Goal: Transaction & Acquisition: Purchase product/service

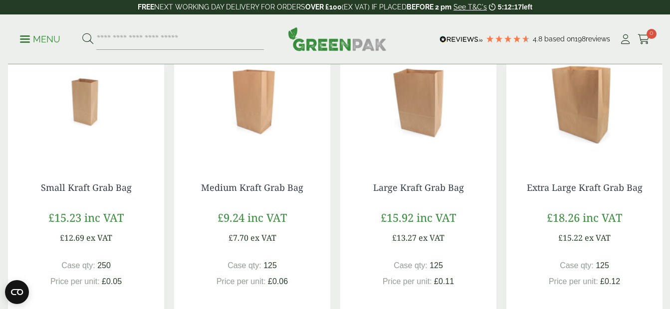
scroll to position [798, 0]
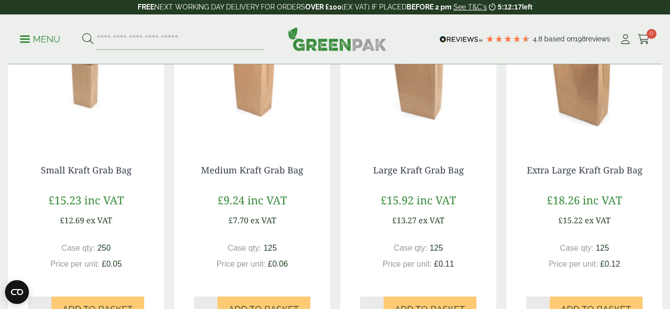
click at [593, 118] on img at bounding box center [584, 82] width 156 height 125
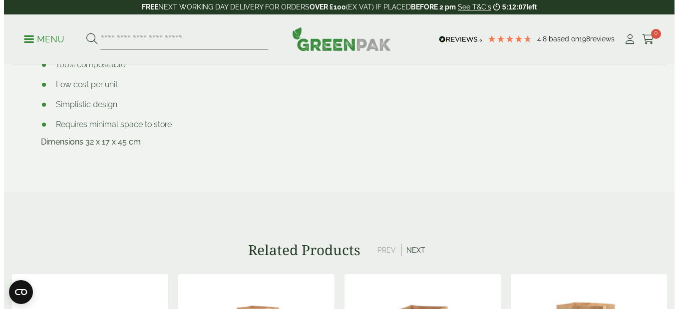
scroll to position [549, 0]
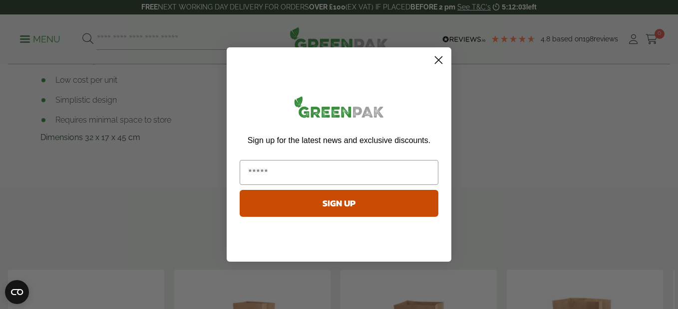
click at [441, 58] on icon "Close dialog" at bounding box center [438, 60] width 7 height 7
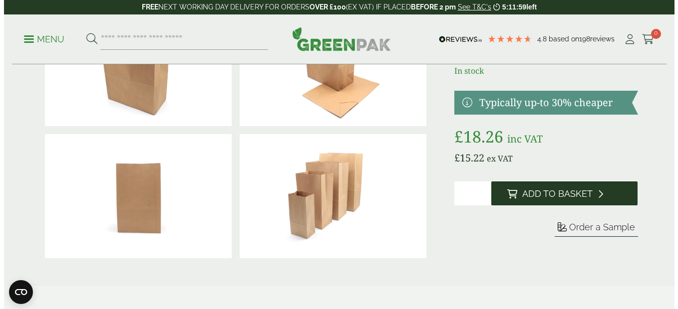
scroll to position [100, 0]
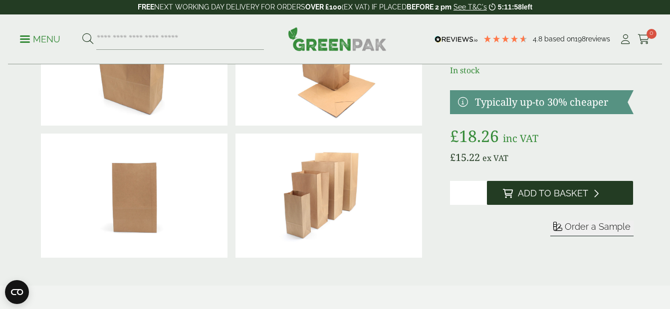
click at [547, 188] on span "Add to Basket" at bounding box center [553, 193] width 70 height 11
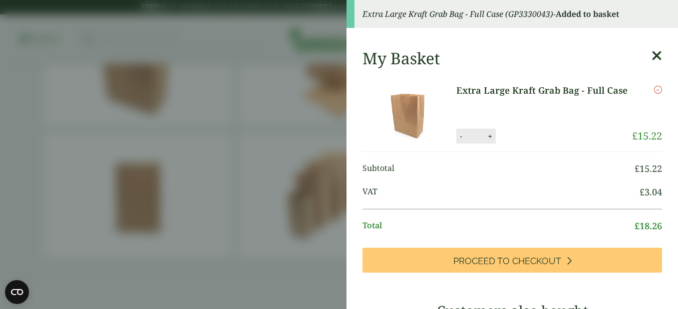
click at [493, 137] on div "- * +" at bounding box center [475, 136] width 39 height 15
click at [490, 137] on button "+" at bounding box center [490, 136] width 10 height 8
type input "*"
click at [511, 131] on button "Update" at bounding box center [522, 136] width 50 height 15
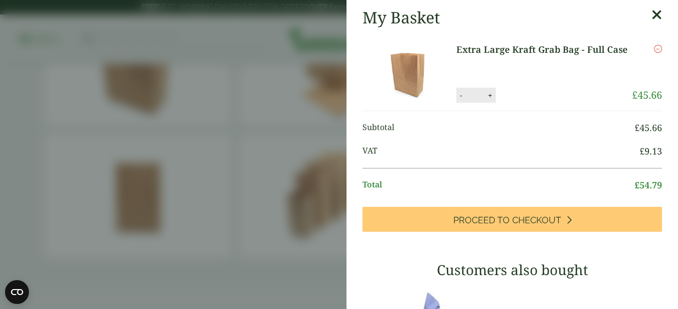
click at [453, 97] on img at bounding box center [409, 73] width 90 height 60
click at [457, 96] on button "-" at bounding box center [461, 95] width 8 height 8
type input "*"
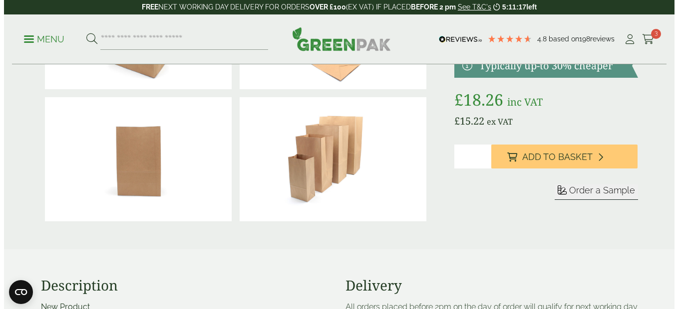
scroll to position [150, 0]
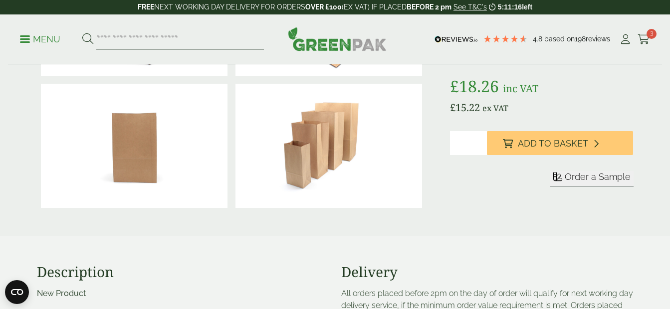
drag, startPoint x: 649, startPoint y: 40, endPoint x: 647, endPoint y: 45, distance: 5.4
click at [649, 40] on icon at bounding box center [644, 39] width 12 height 10
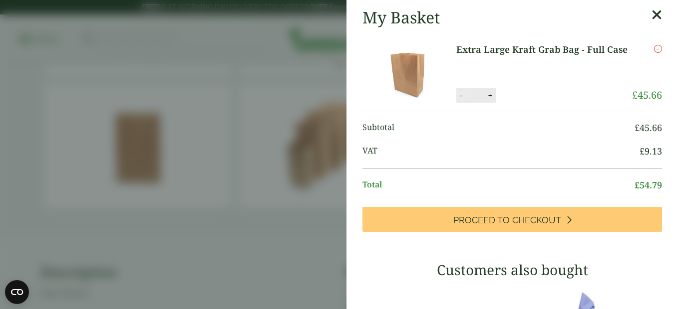
click at [458, 96] on button "-" at bounding box center [461, 95] width 8 height 8
type input "*"
click at [523, 96] on button "Update" at bounding box center [522, 95] width 50 height 15
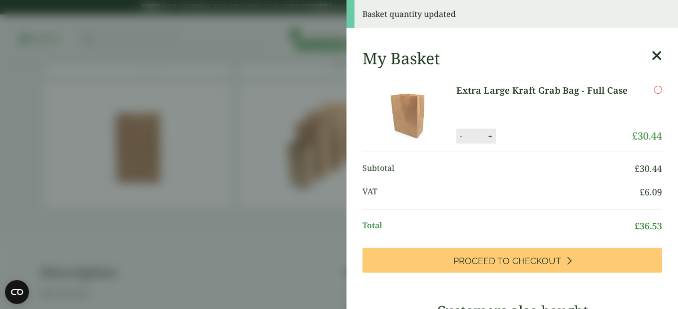
click at [492, 140] on button "+" at bounding box center [490, 136] width 10 height 8
click at [492, 140] on div "Extra Large Kraft Grab Bag - Full Case quantity - * + Update" at bounding box center [530, 136] width 148 height 15
click at [491, 139] on button "+" at bounding box center [490, 136] width 10 height 8
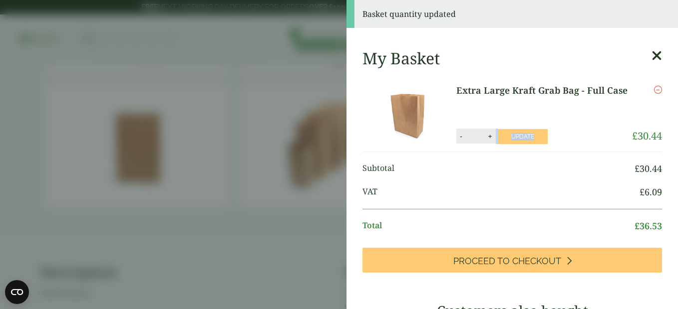
click at [491, 139] on button "+" at bounding box center [490, 136] width 10 height 8
click at [578, 103] on p "Extra Large Kraft Grab Bag - Full Case" at bounding box center [542, 102] width 173 height 37
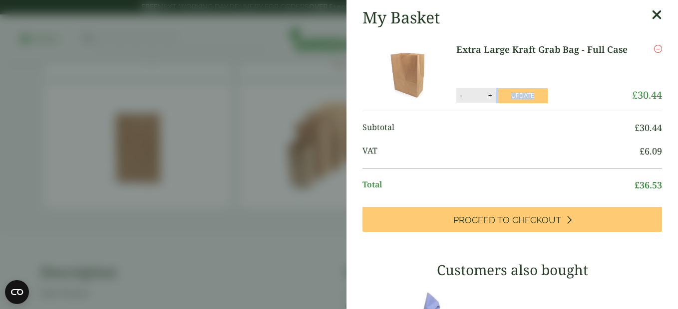
click at [451, 95] on img at bounding box center [409, 73] width 90 height 60
click at [457, 95] on button "-" at bounding box center [461, 95] width 8 height 8
type input "*"
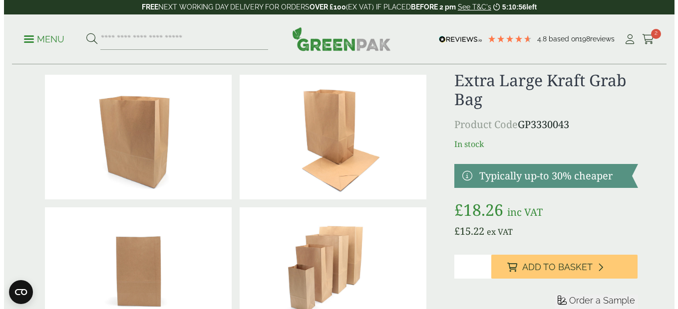
scroll to position [50, 0]
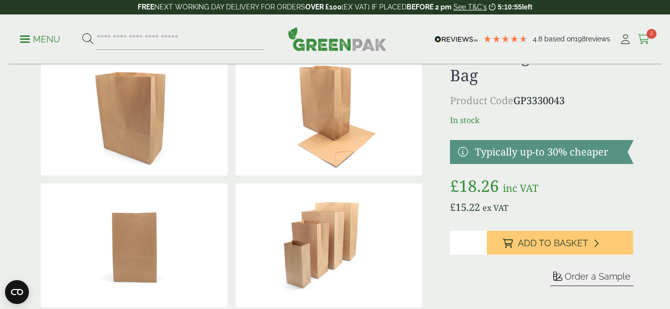
click at [650, 44] on link "Cart 2" at bounding box center [644, 39] width 12 height 15
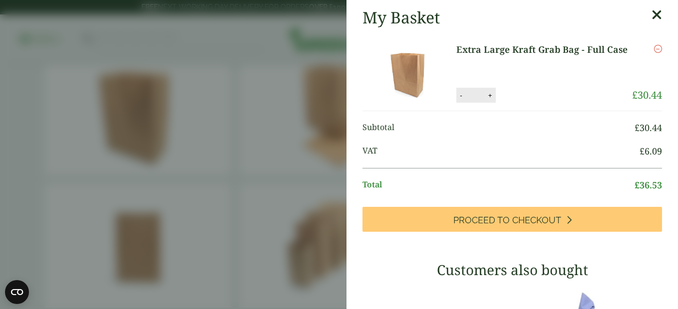
click at [490, 99] on button "+" at bounding box center [490, 95] width 10 height 8
type input "*"
click at [501, 95] on button "Update" at bounding box center [522, 95] width 50 height 15
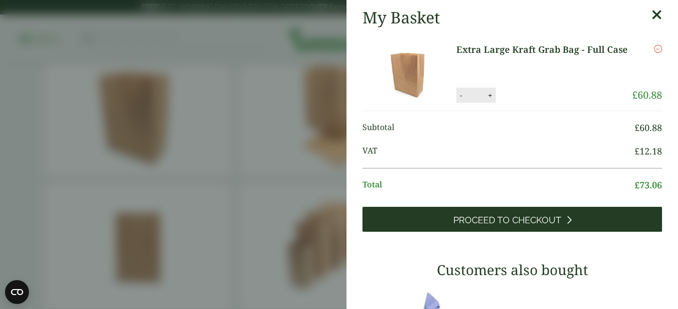
click at [575, 222] on link "Proceed to Checkout" at bounding box center [511, 219] width 299 height 25
